Goal: Task Accomplishment & Management: Manage account settings

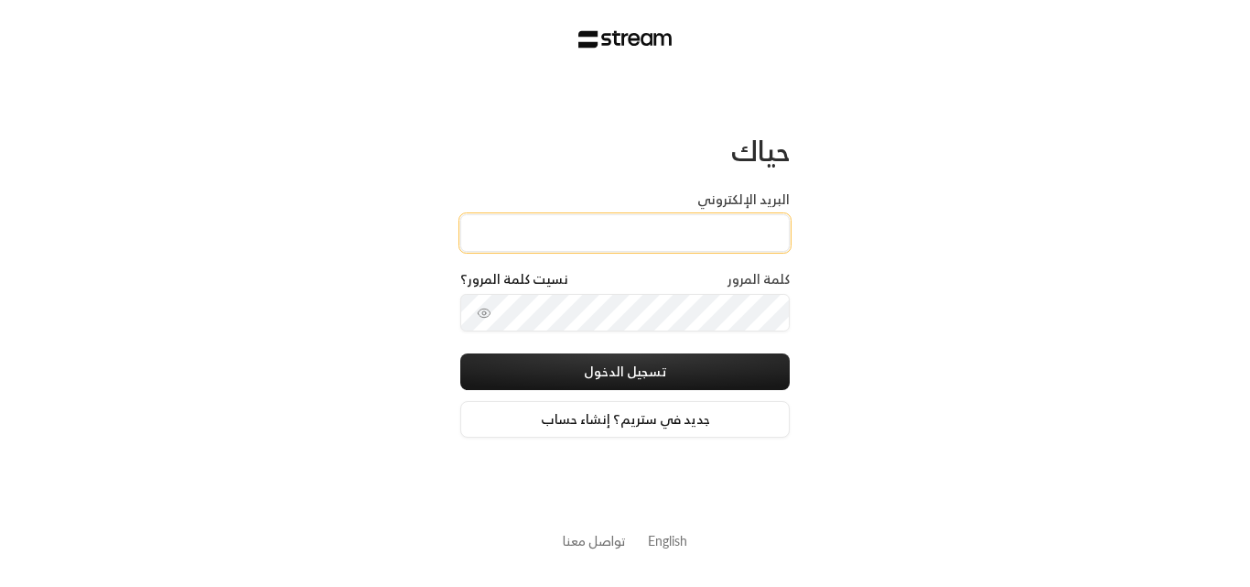
type input "[EMAIL_ADDRESS][DOMAIN_NAME]"
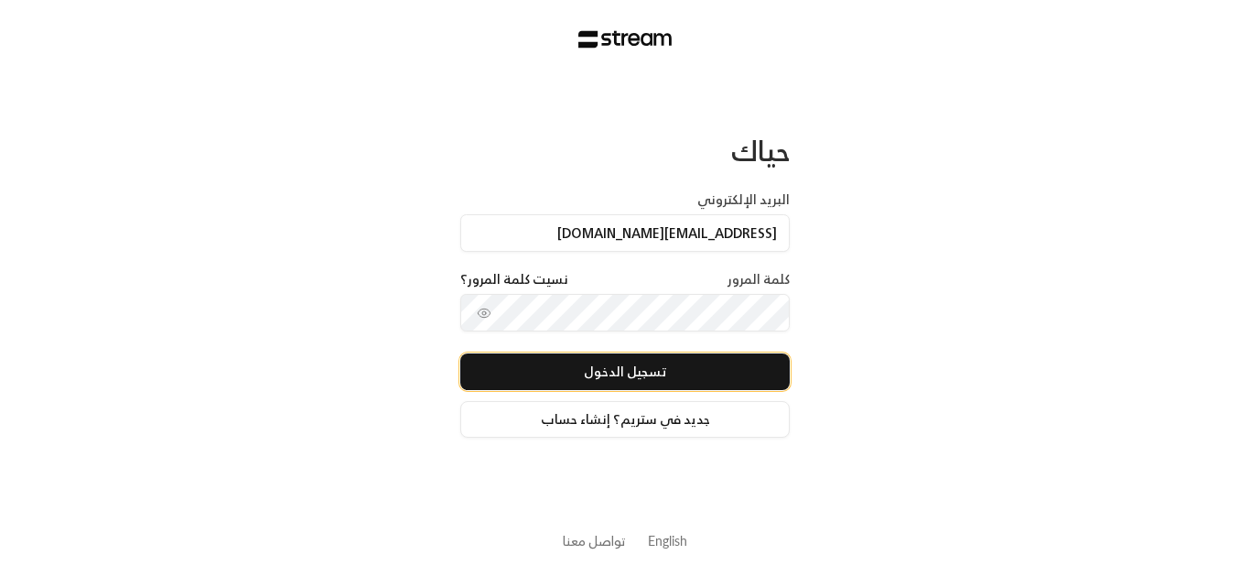
click at [675, 365] on button "تسجيل الدخول" at bounding box center [624, 371] width 329 height 37
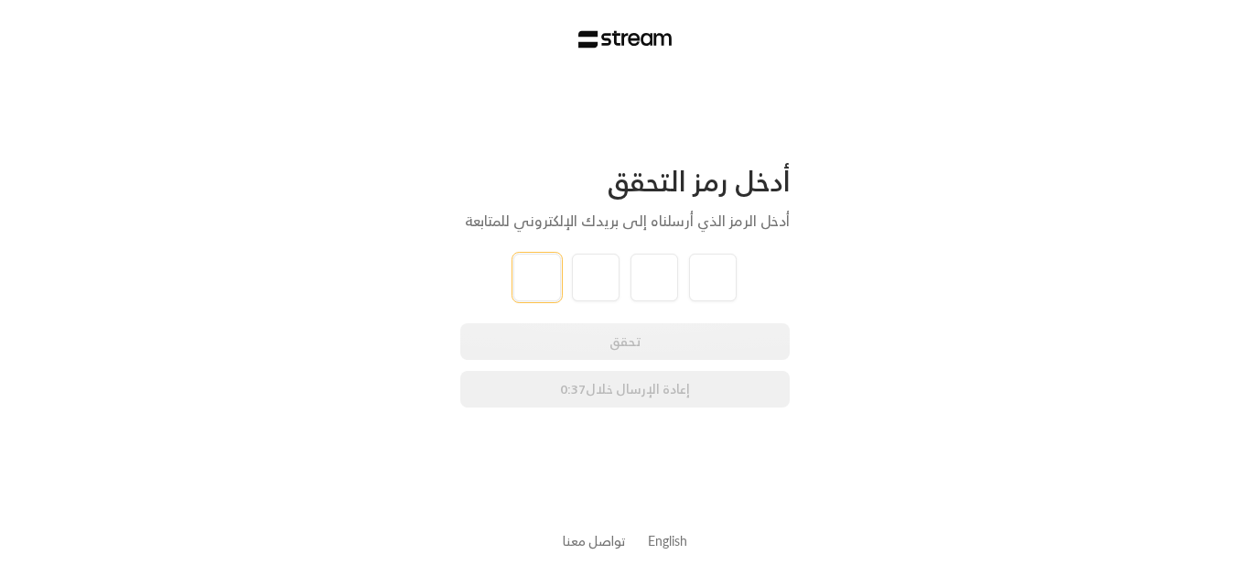
type input "9"
type input "8"
type input "4"
